Goal: Information Seeking & Learning: Learn about a topic

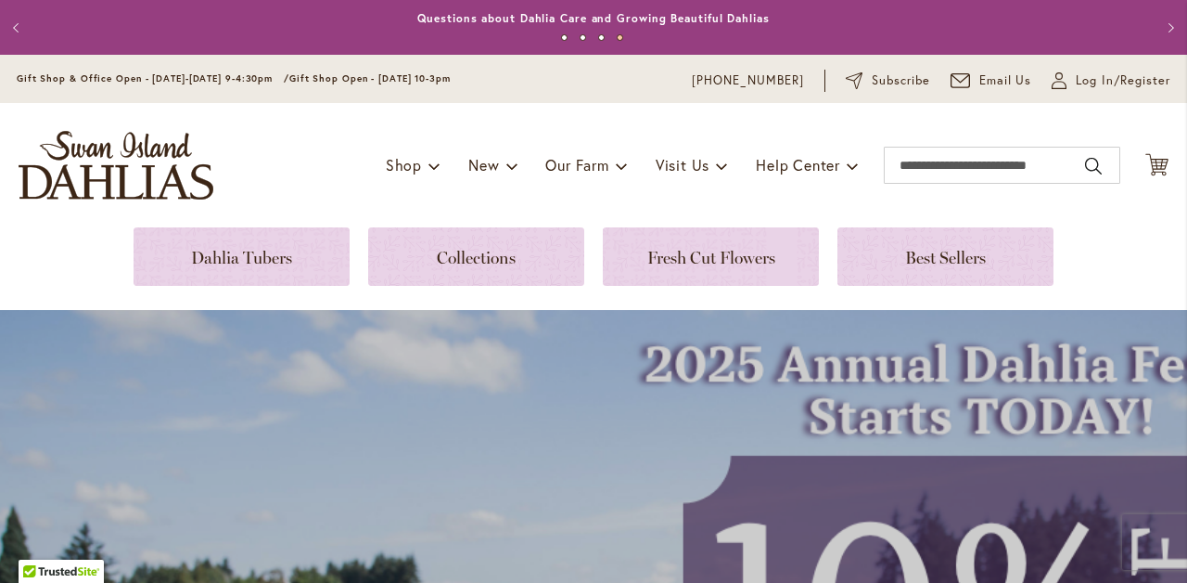
click at [850, 170] on span at bounding box center [853, 165] width 12 height 30
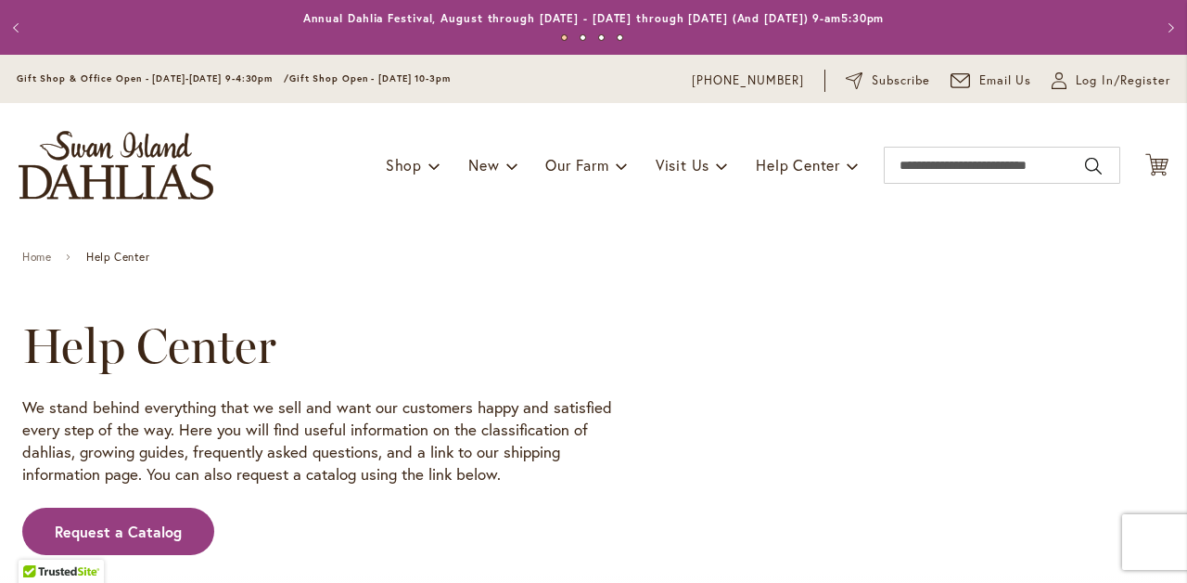
click at [849, 160] on span at bounding box center [853, 165] width 12 height 30
click at [851, 173] on span at bounding box center [853, 165] width 12 height 30
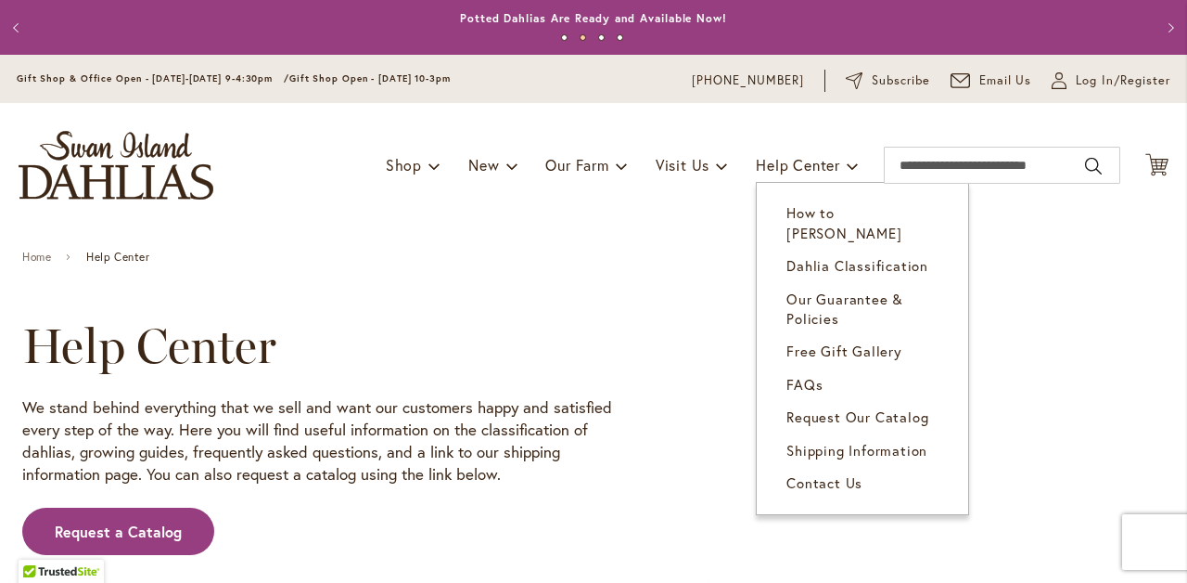
click at [894, 212] on span "How to [PERSON_NAME]" at bounding box center [844, 222] width 115 height 38
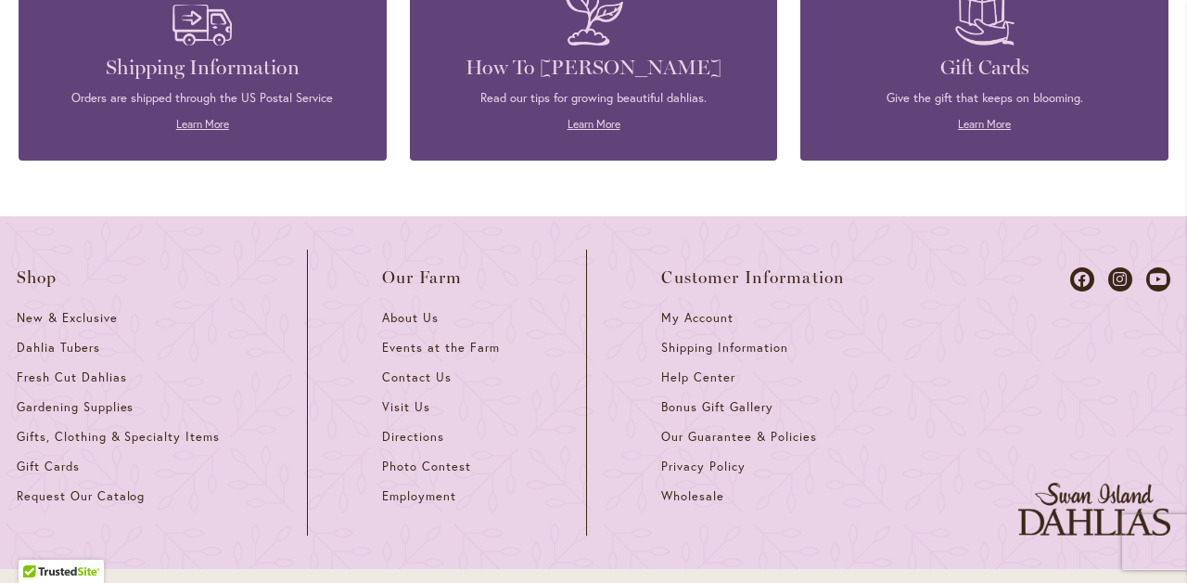
scroll to position [4255, 0]
